Goal: Transaction & Acquisition: Purchase product/service

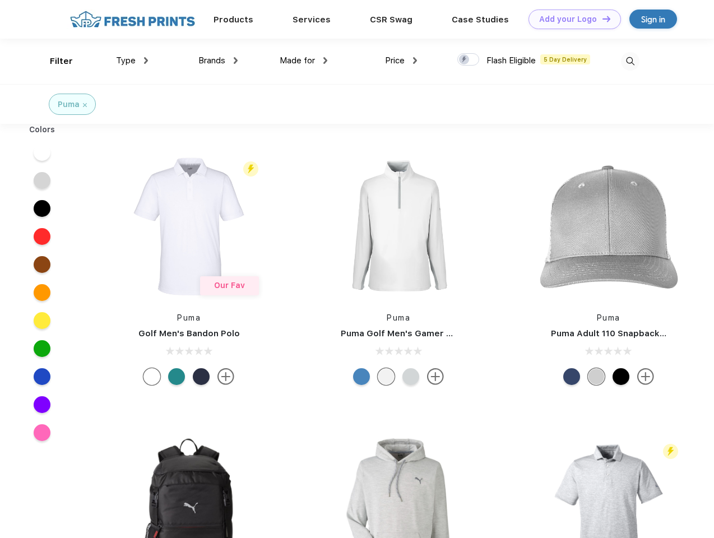
click at [571, 19] on link "Add your Logo Design Tool" at bounding box center [575, 20] width 92 height 20
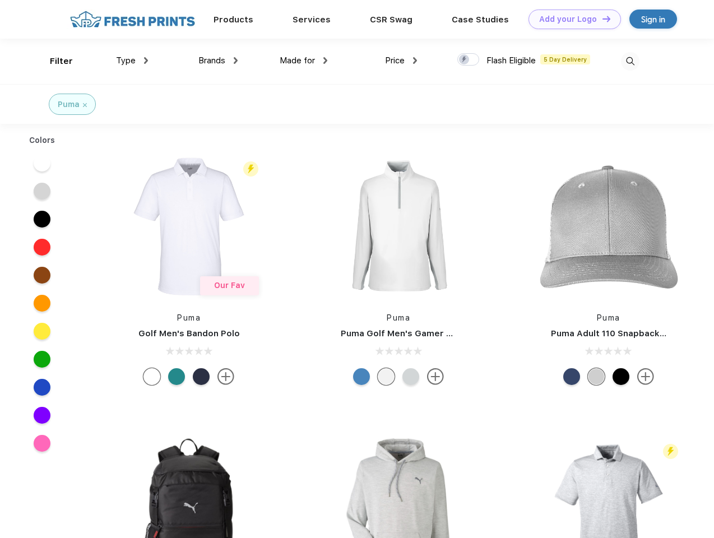
click at [0, 0] on div "Design Tool" at bounding box center [0, 0] width 0 height 0
click at [601, 18] on link "Add your Logo Design Tool" at bounding box center [575, 20] width 92 height 20
click at [54, 61] on div "Filter" at bounding box center [61, 61] width 23 height 13
click at [132, 61] on span "Type" at bounding box center [126, 60] width 20 height 10
click at [218, 61] on span "Brands" at bounding box center [211, 60] width 27 height 10
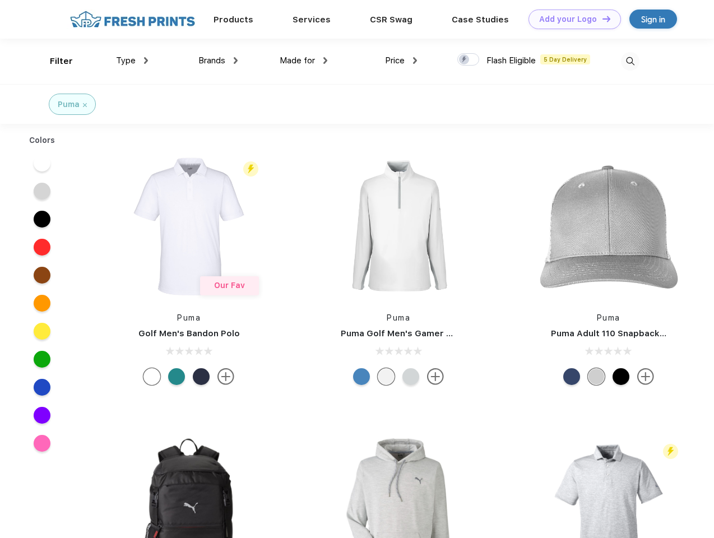
click at [304, 61] on span "Made for" at bounding box center [297, 60] width 35 height 10
click at [401, 61] on span "Price" at bounding box center [395, 60] width 20 height 10
click at [469, 60] on div at bounding box center [468, 59] width 22 height 12
click at [465, 60] on input "checkbox" at bounding box center [460, 56] width 7 height 7
click at [630, 61] on img at bounding box center [630, 61] width 18 height 18
